Goal: Transaction & Acquisition: Purchase product/service

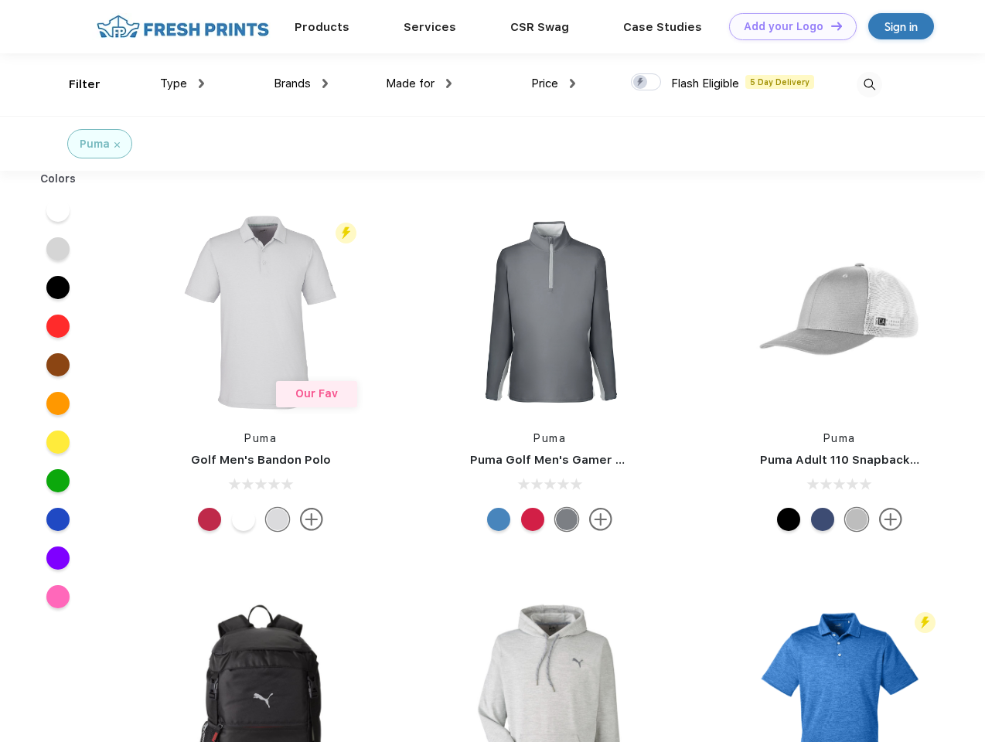
click at [787, 26] on link "Add your Logo Design Tool" at bounding box center [793, 26] width 128 height 27
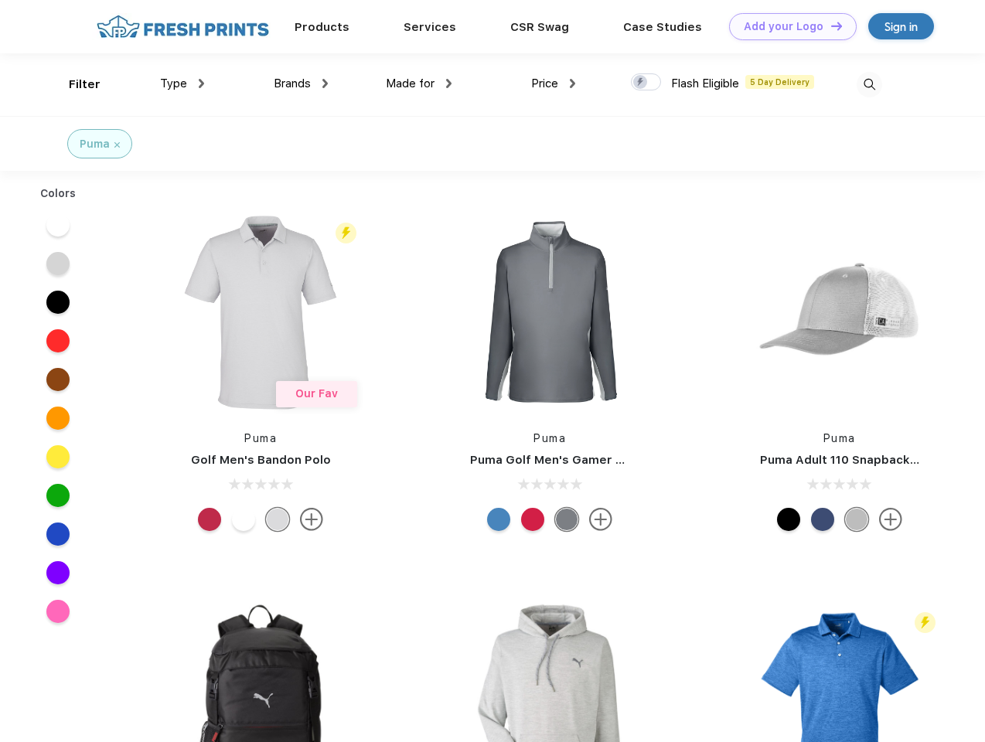
click at [0, 0] on div "Design Tool" at bounding box center [0, 0] width 0 height 0
click at [830, 26] on link "Add your Logo Design Tool" at bounding box center [793, 26] width 128 height 27
click at [74, 84] on div "Filter" at bounding box center [85, 85] width 32 height 18
click at [182, 84] on span "Type" at bounding box center [173, 84] width 27 height 14
click at [301, 84] on span "Brands" at bounding box center [292, 84] width 37 height 14
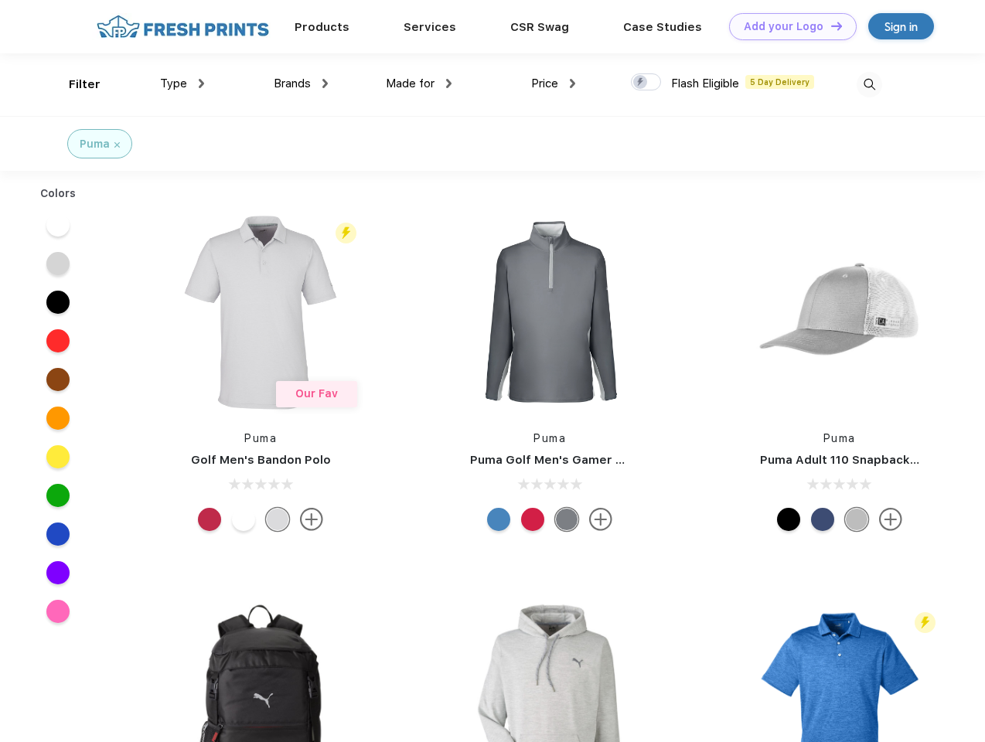
click at [419, 84] on span "Made for" at bounding box center [410, 84] width 49 height 14
click at [554, 84] on span "Price" at bounding box center [544, 84] width 27 height 14
click at [646, 83] on div at bounding box center [646, 81] width 30 height 17
click at [641, 83] on input "checkbox" at bounding box center [636, 78] width 10 height 10
click at [869, 84] on img at bounding box center [870, 85] width 26 height 26
